Goal: Task Accomplishment & Management: Use online tool/utility

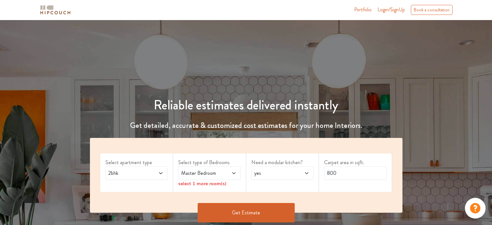
scroll to position [32, 0]
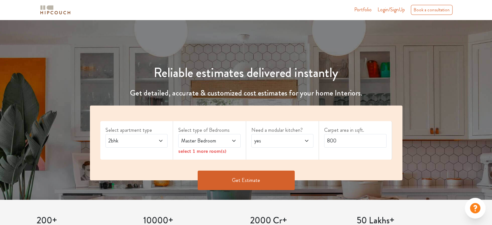
click at [161, 141] on icon at bounding box center [160, 140] width 5 height 5
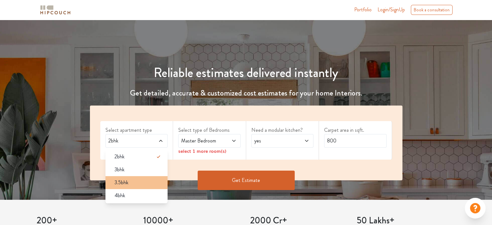
scroll to position [0, 0]
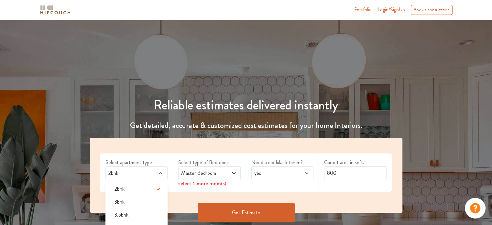
click at [226, 173] on span at bounding box center [229, 173] width 14 height 8
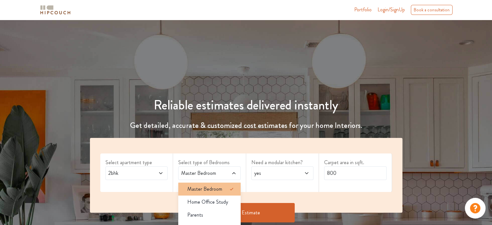
click at [197, 186] on span "Master Bedroom" at bounding box center [204, 189] width 35 height 8
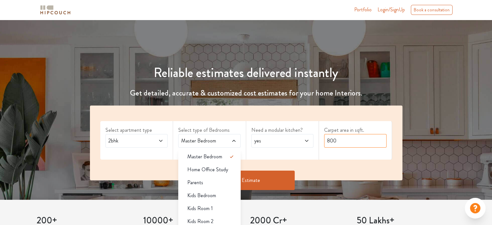
click at [348, 139] on input "800" at bounding box center [355, 141] width 62 height 14
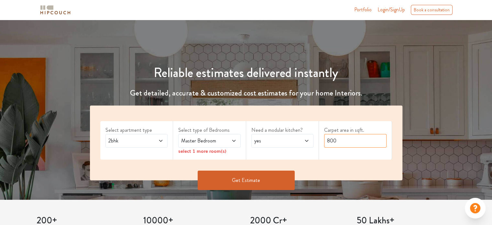
drag, startPoint x: 338, startPoint y: 139, endPoint x: 325, endPoint y: 142, distance: 13.3
click at [325, 142] on input "800" at bounding box center [355, 141] width 62 height 14
click at [280, 180] on button "Get Estimate" at bounding box center [246, 180] width 97 height 19
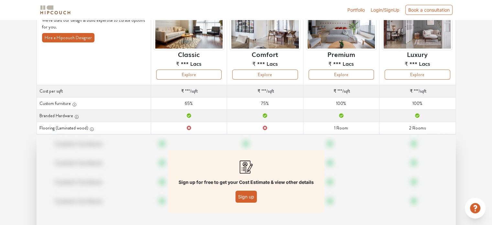
scroll to position [32, 0]
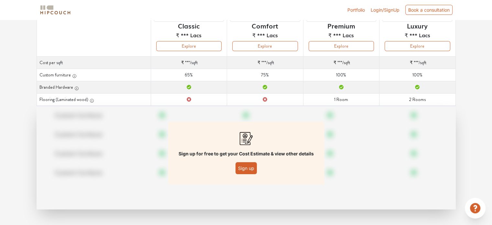
click at [251, 171] on button "Sign up" at bounding box center [246, 168] width 21 height 12
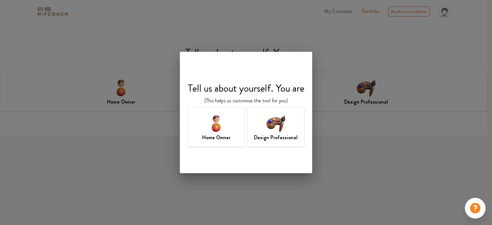
click at [289, 132] on div "Design Professional" at bounding box center [276, 127] width 57 height 40
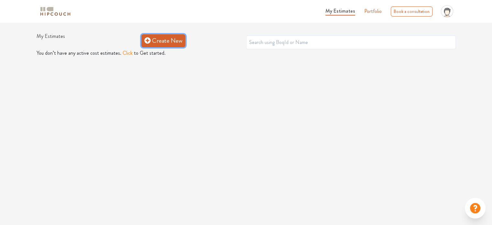
click at [177, 42] on link "Create New" at bounding box center [163, 40] width 44 height 13
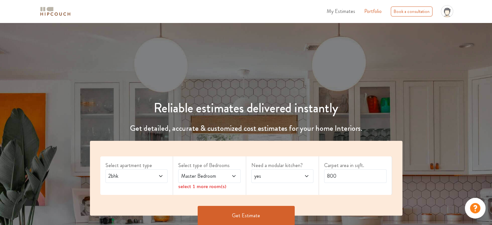
click at [223, 180] on span at bounding box center [229, 176] width 14 height 8
click at [220, 179] on span "Master Bedroom" at bounding box center [201, 176] width 42 height 8
click at [333, 179] on input "800" at bounding box center [355, 176] width 62 height 14
click at [329, 174] on input "800" at bounding box center [355, 176] width 62 height 14
click at [279, 211] on button "Get Estimate" at bounding box center [246, 215] width 97 height 19
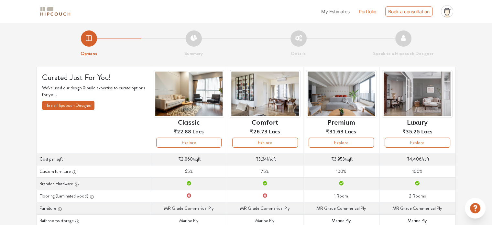
click at [192, 39] on li "Summary" at bounding box center [193, 43] width 105 height 27
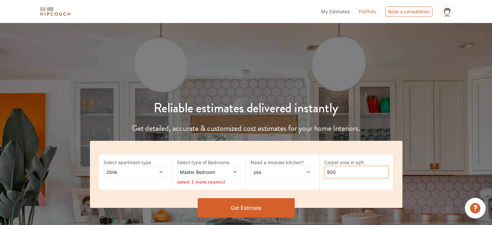
click at [329, 172] on input "800" at bounding box center [356, 172] width 64 height 13
type input "300"
click at [275, 207] on button "Get Estimate" at bounding box center [246, 207] width 97 height 19
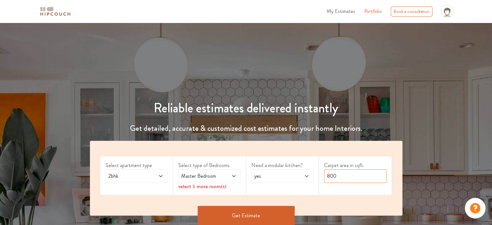
click at [331, 177] on input "800" at bounding box center [355, 176] width 62 height 14
type input "300"
click at [273, 215] on button "Get Estimate" at bounding box center [246, 215] width 97 height 19
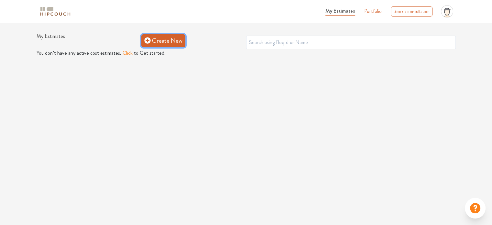
click at [165, 40] on link "Create New" at bounding box center [163, 40] width 44 height 13
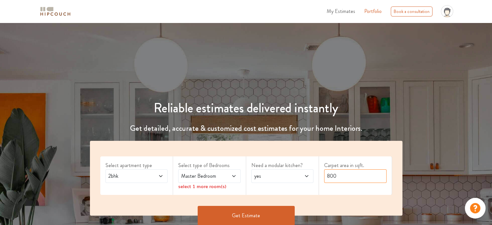
click at [330, 175] on input "800" at bounding box center [355, 176] width 62 height 14
type input "400"
click at [269, 214] on button "Get Estimate" at bounding box center [246, 215] width 97 height 19
